Goal: Find specific page/section: Find specific page/section

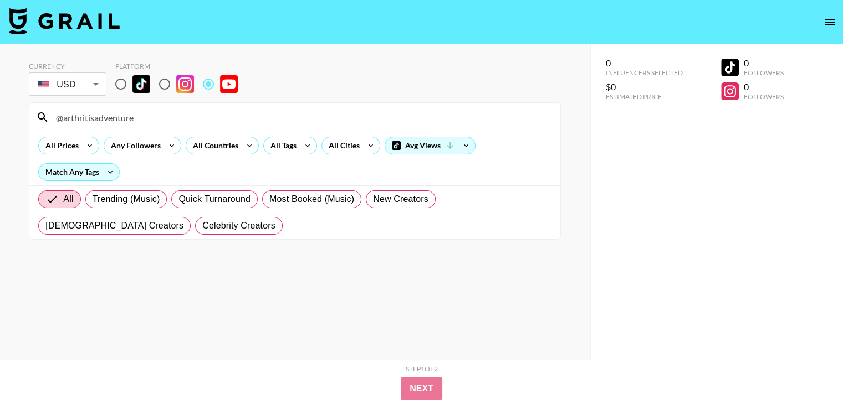
click at [285, 122] on input "@arthritisadventure" at bounding box center [301, 118] width 504 height 18
click at [292, 118] on input "@samm_zia" at bounding box center [301, 118] width 504 height 18
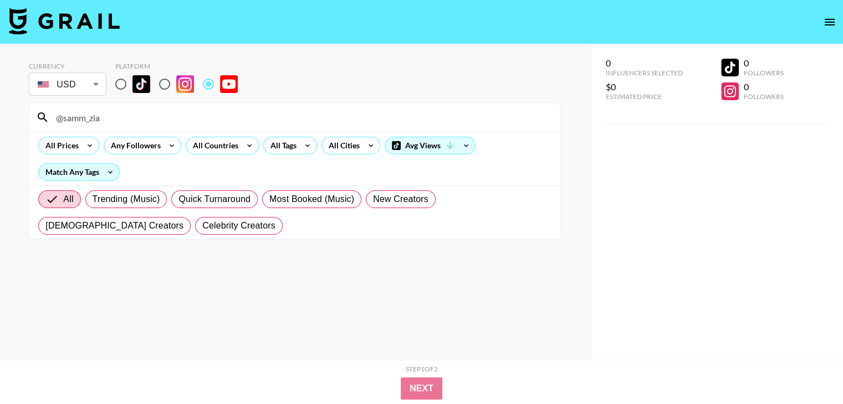
click at [292, 118] on input "@samm_zia" at bounding box center [301, 118] width 504 height 18
paste input "oracle_boxing"
click at [286, 120] on input "@oracle_boxing" at bounding box center [301, 118] width 504 height 18
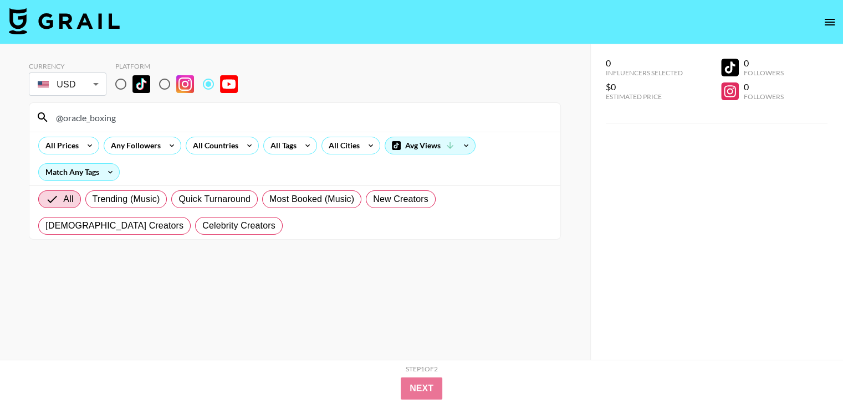
paste input "MarioTomicOfficial"
click at [244, 112] on input "@MarioTomicOfficial" at bounding box center [301, 118] width 504 height 18
paste input "jackhwoods"
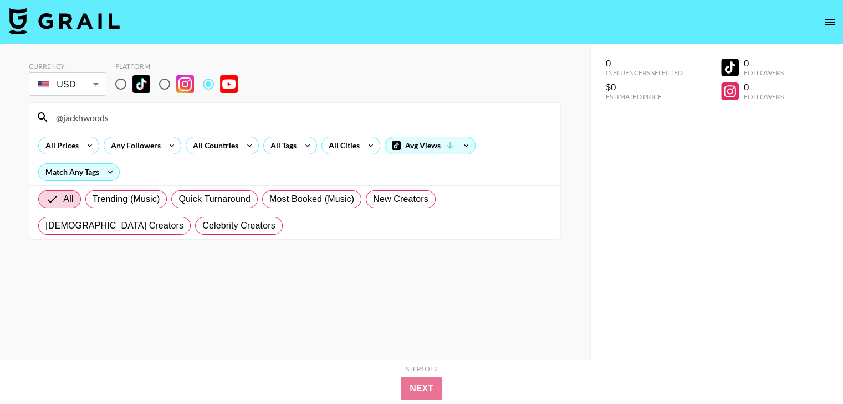
type input "@jackhwoods"
